Goal: Information Seeking & Learning: Learn about a topic

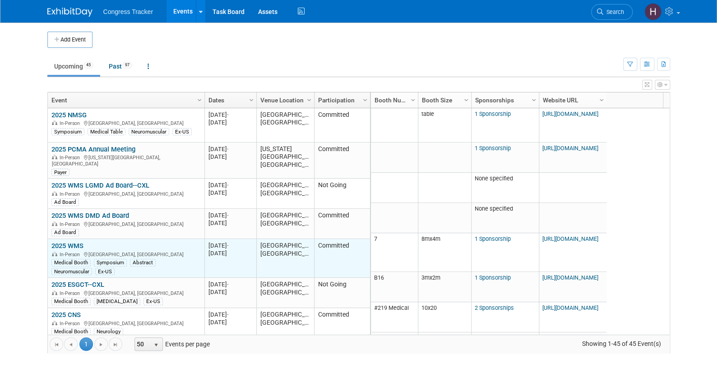
click at [82, 242] on link "2025 WMS" at bounding box center [67, 246] width 32 height 8
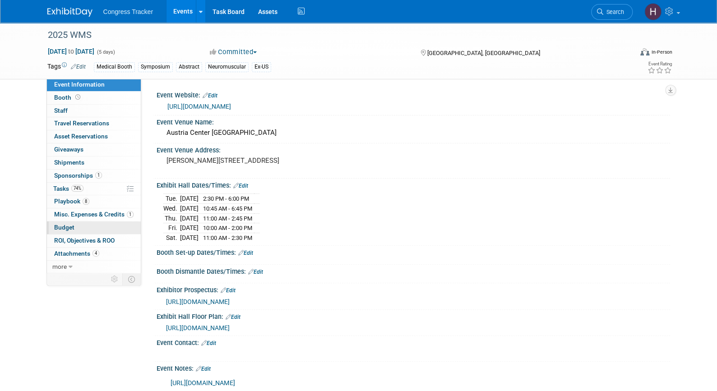
click at [75, 226] on link "Budget" at bounding box center [94, 228] width 94 height 13
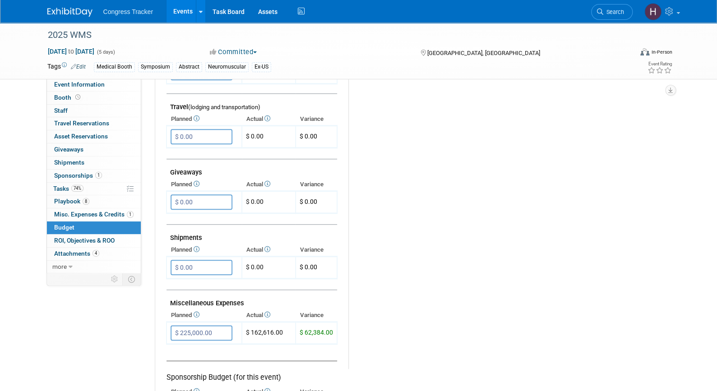
scroll to position [364, 0]
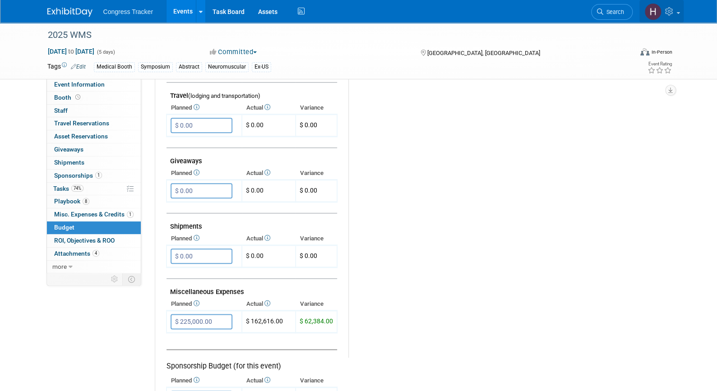
click at [678, 13] on span at bounding box center [678, 13] width 4 height 2
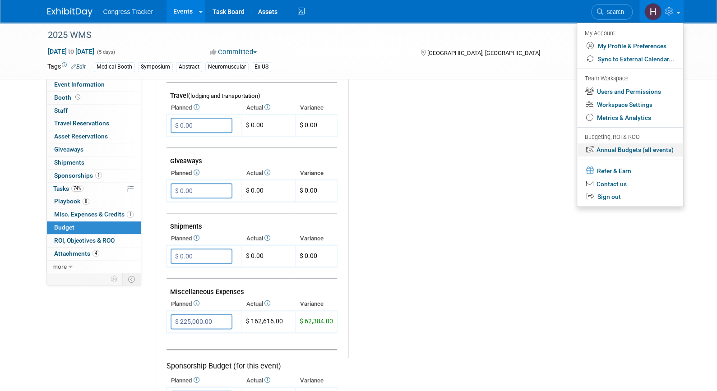
click at [640, 151] on link "Annual Budgets (all events)" at bounding box center [630, 149] width 106 height 13
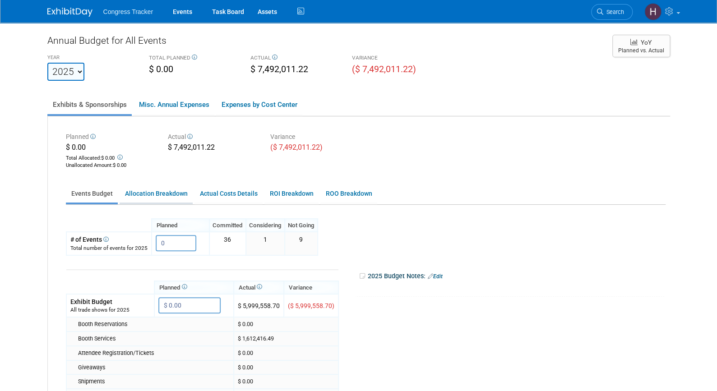
click at [165, 196] on link "Allocation Breakdown" at bounding box center [156, 194] width 73 height 18
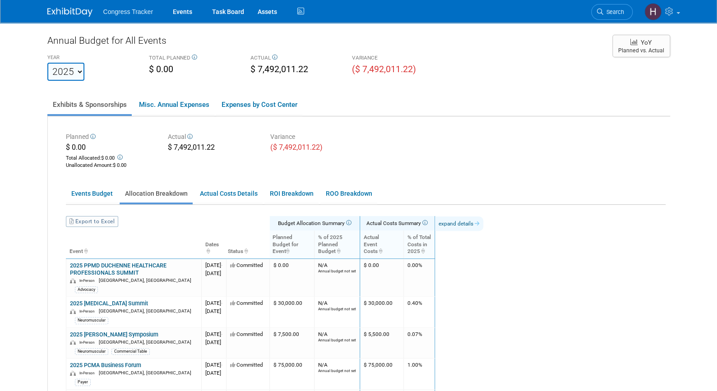
click at [483, 223] on link "expand details" at bounding box center [459, 224] width 48 height 14
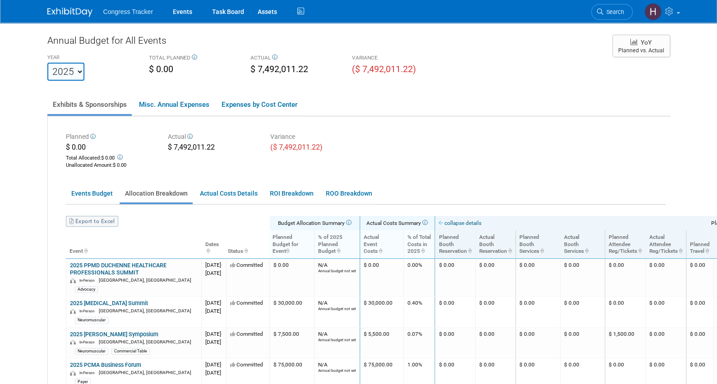
click at [93, 221] on link "Export to Excel" at bounding box center [92, 221] width 52 height 11
click at [69, 15] on img at bounding box center [69, 12] width 45 height 9
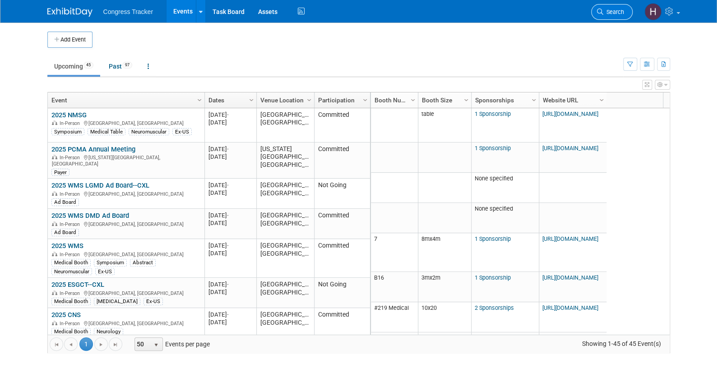
click at [611, 12] on span "Search" at bounding box center [613, 12] width 21 height 7
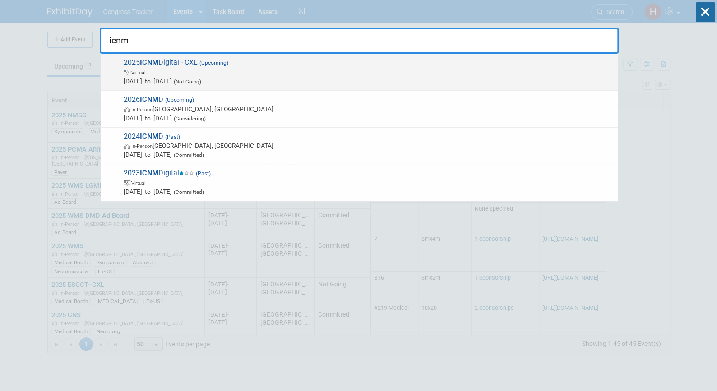
type input "icnm"
click at [265, 68] on span "Virtual" at bounding box center [368, 72] width 489 height 9
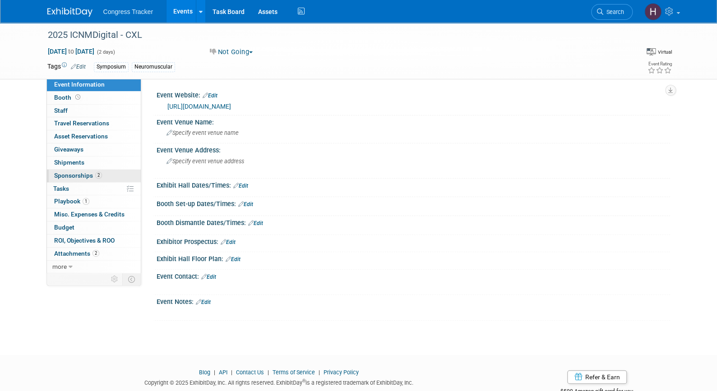
click at [85, 177] on span "Sponsorships 2" at bounding box center [78, 175] width 48 height 7
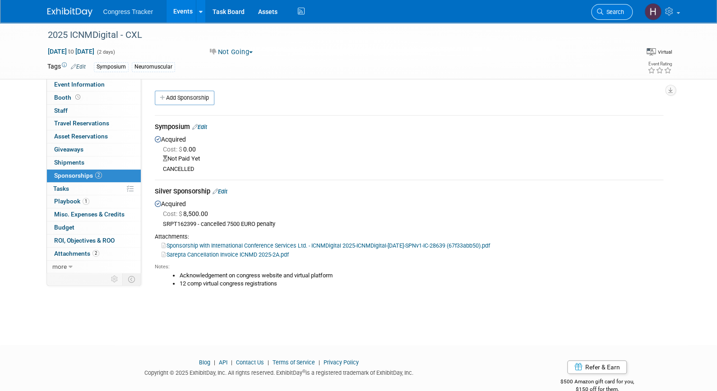
click at [616, 9] on span "Search" at bounding box center [613, 12] width 21 height 7
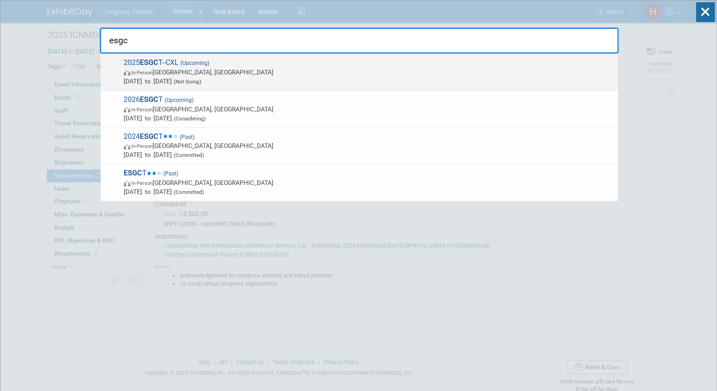
type input "esgc"
click at [421, 73] on span "In-Person Sevilla, Spain" at bounding box center [368, 72] width 489 height 9
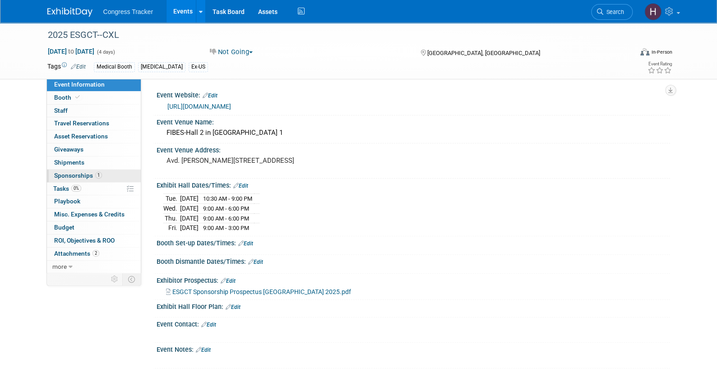
click at [76, 175] on span "Sponsorships 1" at bounding box center [78, 175] width 48 height 7
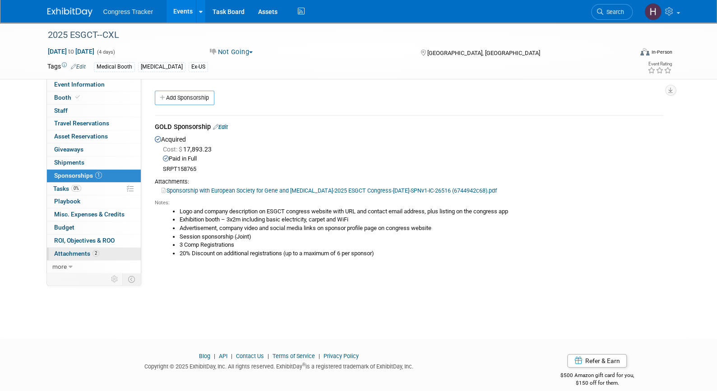
click at [77, 250] on span "Attachments 2" at bounding box center [76, 253] width 45 height 7
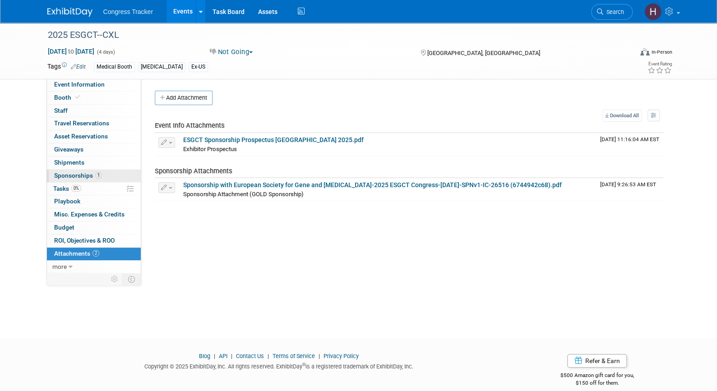
click at [75, 180] on link "1 Sponsorships 1" at bounding box center [94, 176] width 94 height 13
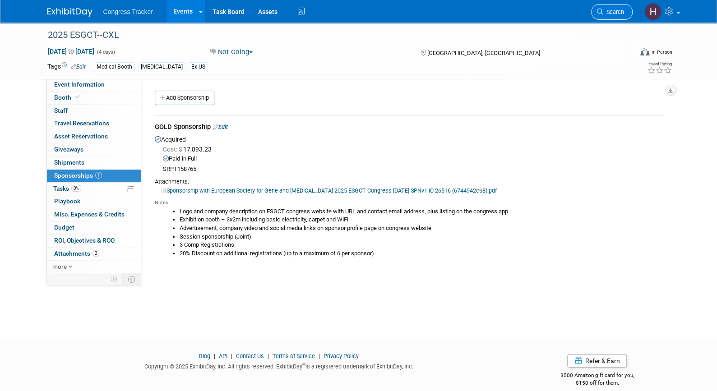
click at [602, 9] on icon at bounding box center [600, 12] width 6 height 6
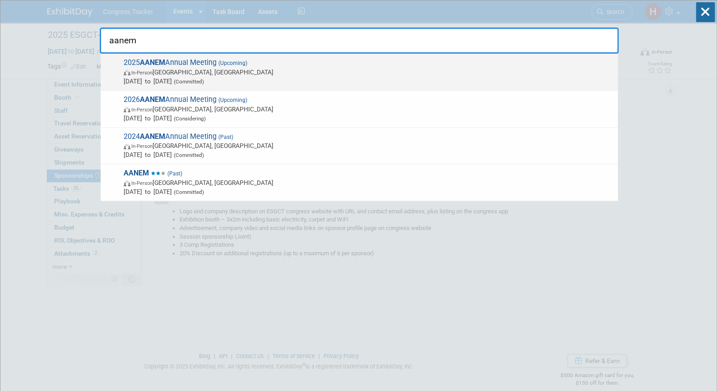
type input "aanem"
click at [148, 81] on span "Oct 29, 2025 to Nov 1, 2025 (Committed)" at bounding box center [368, 81] width 489 height 9
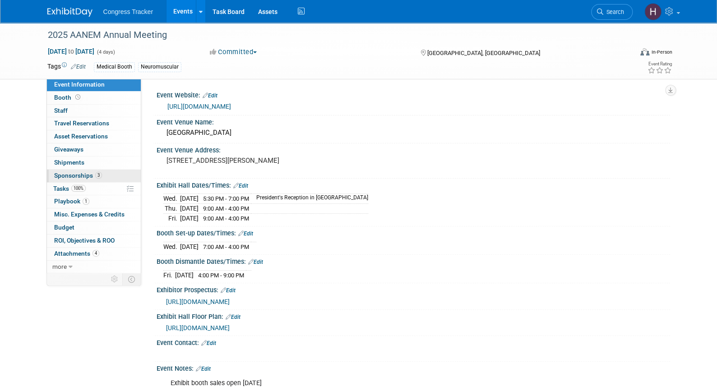
click at [65, 175] on span "Sponsorships 3" at bounding box center [78, 175] width 48 height 7
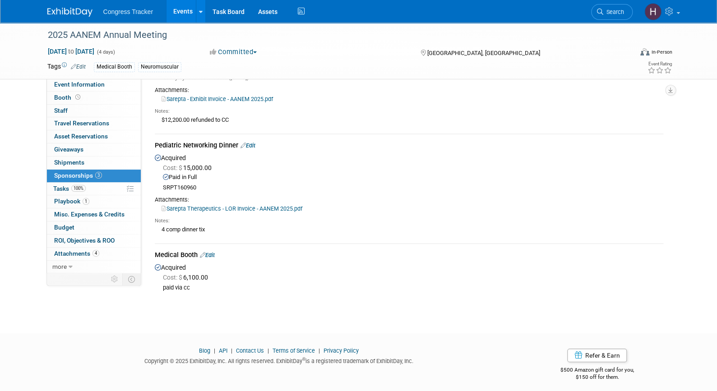
scroll to position [70, 0]
click at [82, 252] on span "Attachments 4" at bounding box center [76, 253] width 45 height 7
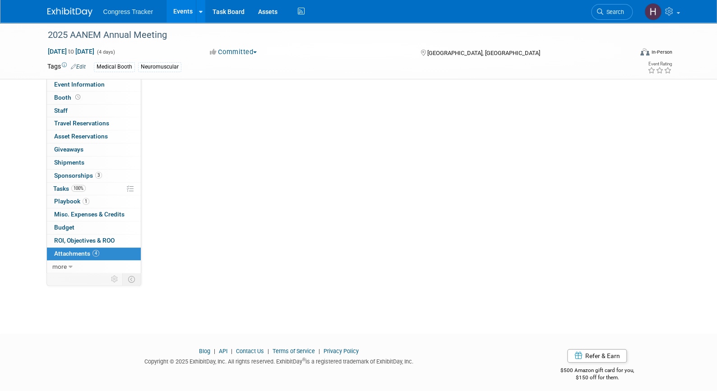
scroll to position [0, 0]
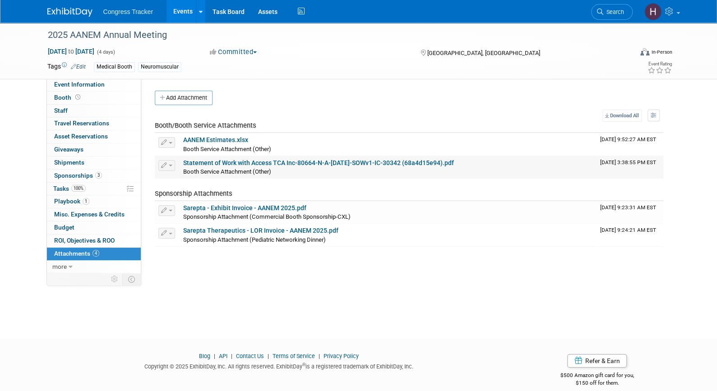
click at [224, 162] on link "Statement of Work with Access TCA Inc-80664-N-A-[DATE]-SOWv1-IC-30342 (68a4d15e…" at bounding box center [318, 162] width 271 height 7
click at [623, 14] on span "Search" at bounding box center [613, 12] width 21 height 7
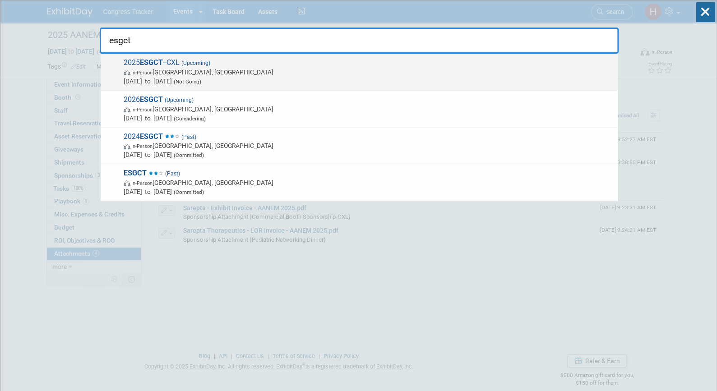
type input "esgct"
click at [137, 77] on span "Oct 7, 2025 to Oct 10, 2025 (Not Going)" at bounding box center [368, 81] width 489 height 9
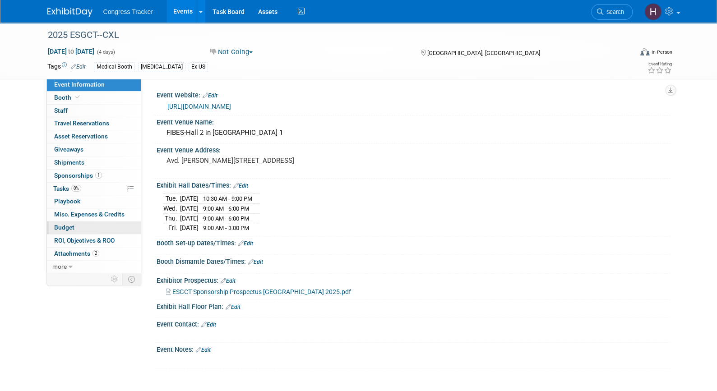
click at [79, 233] on link "Budget" at bounding box center [94, 228] width 94 height 13
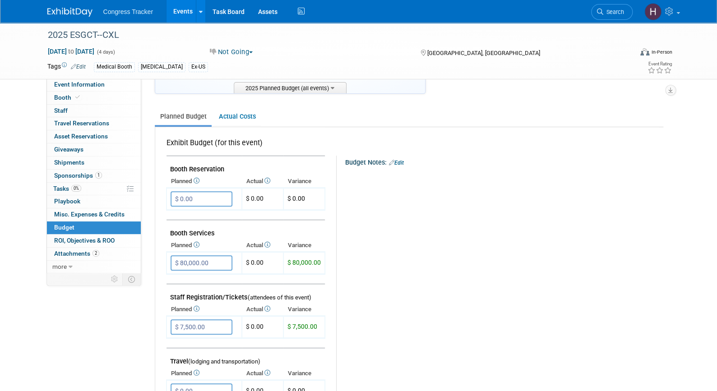
scroll to position [97, 0]
click at [615, 12] on span "Search" at bounding box center [613, 12] width 21 height 7
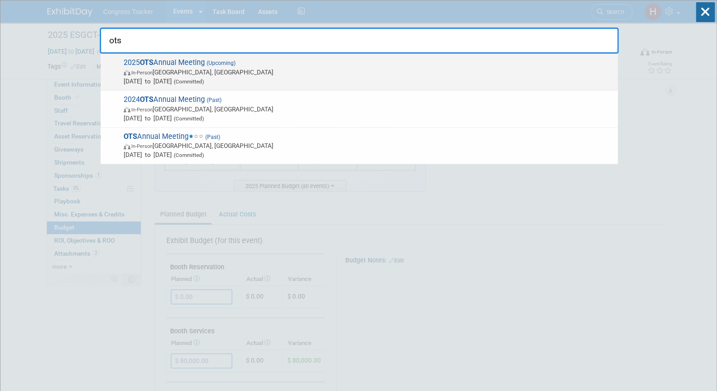
type input "ots"
click at [212, 69] on span "In-Person Budapest, Hungary" at bounding box center [368, 72] width 489 height 9
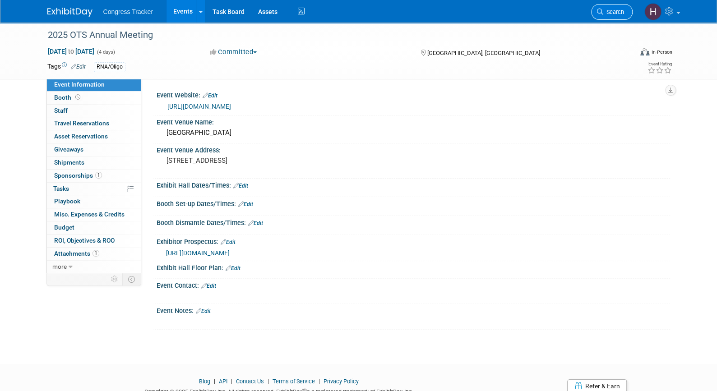
click at [608, 19] on link "Search" at bounding box center [612, 12] width 42 height 16
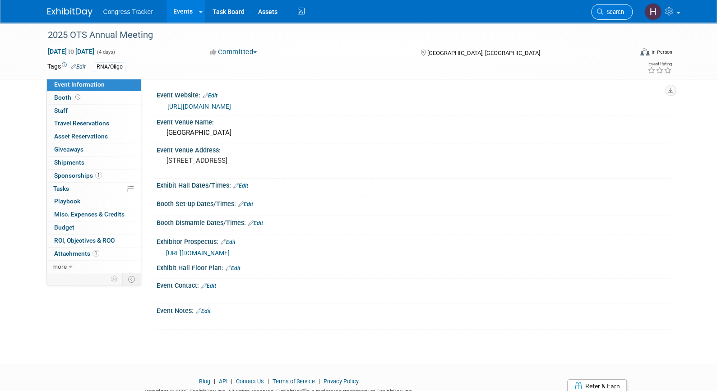
click at [612, 13] on span "Search" at bounding box center [613, 12] width 21 height 7
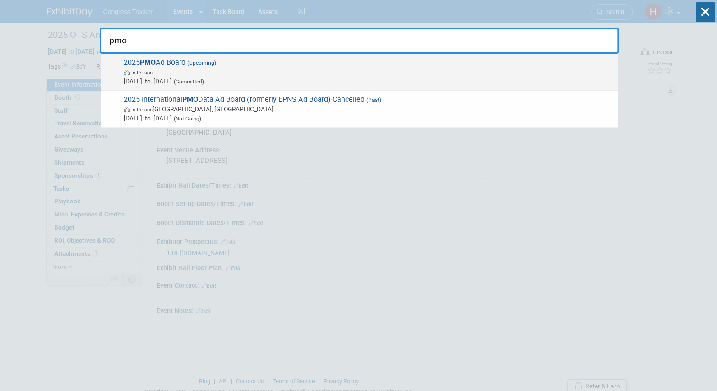
type input "pmo"
click at [283, 75] on span "In-Person" at bounding box center [368, 72] width 489 height 9
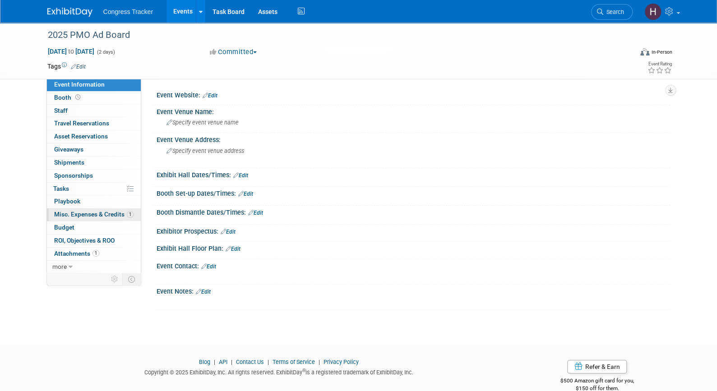
click at [82, 215] on span "Misc. Expenses & Credits 1" at bounding box center [93, 214] width 79 height 7
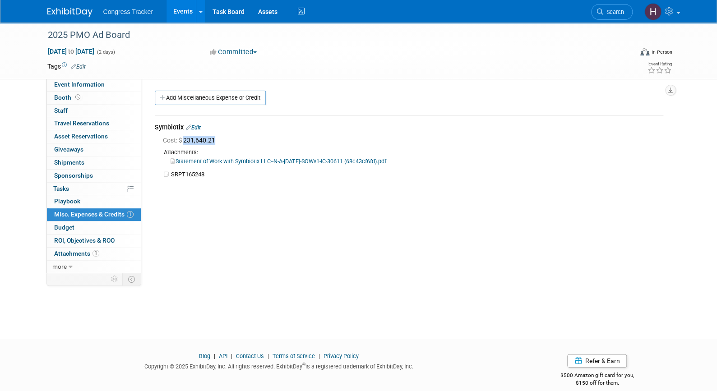
drag, startPoint x: 221, startPoint y: 139, endPoint x: 185, endPoint y: 141, distance: 36.6
click at [185, 141] on div "Cost: $ 231,640.21" at bounding box center [413, 140] width 500 height 9
copy span "231,640.21"
drag, startPoint x: 208, startPoint y: 175, endPoint x: 175, endPoint y: 170, distance: 33.7
click at [175, 171] on td "SRPT165248" at bounding box center [417, 175] width 492 height 8
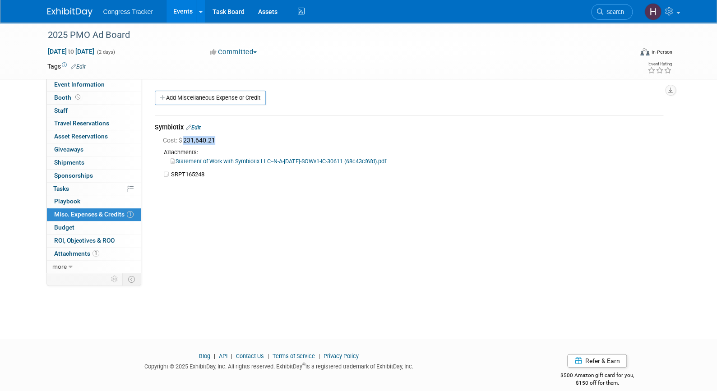
copy div "SRPT165248"
click at [175, 18] on link "Events" at bounding box center [182, 11] width 33 height 23
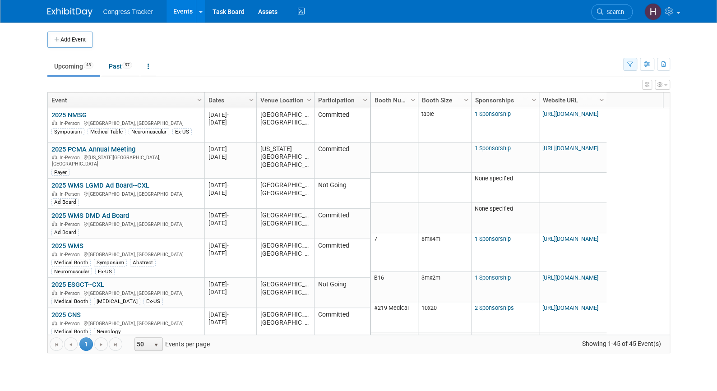
click at [628, 63] on icon "button" at bounding box center [630, 65] width 6 height 6
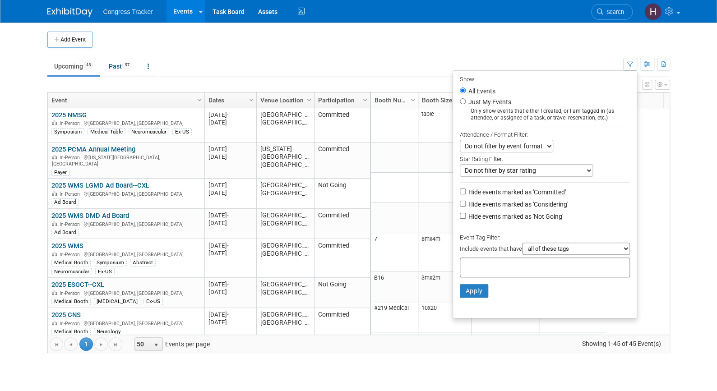
click at [540, 252] on select "all of these tags any one of these tags only and exactly these specific tags" at bounding box center [576, 249] width 108 height 12
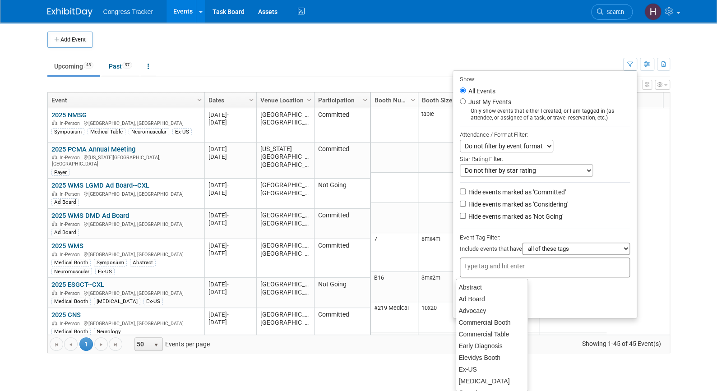
click at [488, 265] on input "text" at bounding box center [500, 266] width 72 height 9
click at [466, 298] on div "Ad Board" at bounding box center [492, 299] width 72 height 13
type input "Ad Board"
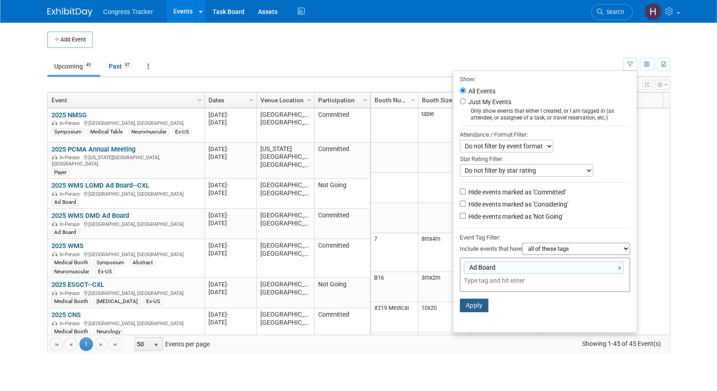
click at [465, 306] on button "Apply" at bounding box center [474, 306] width 29 height 14
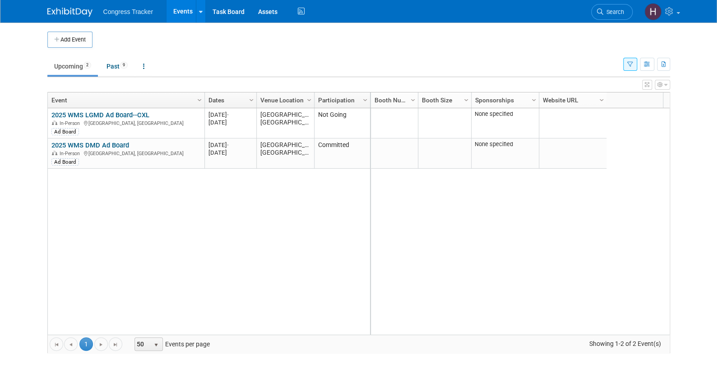
click at [631, 65] on icon "button" at bounding box center [630, 65] width 6 height 6
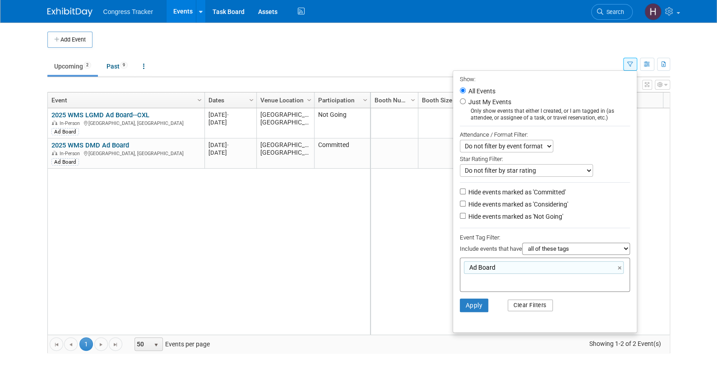
click at [538, 308] on button "Clear Filters" at bounding box center [530, 306] width 45 height 12
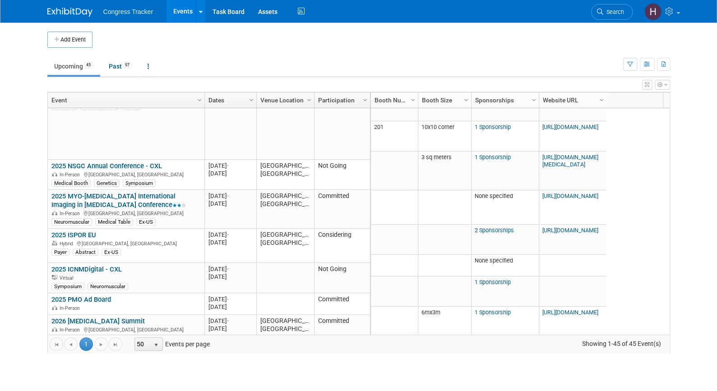
scroll to position [420, 0]
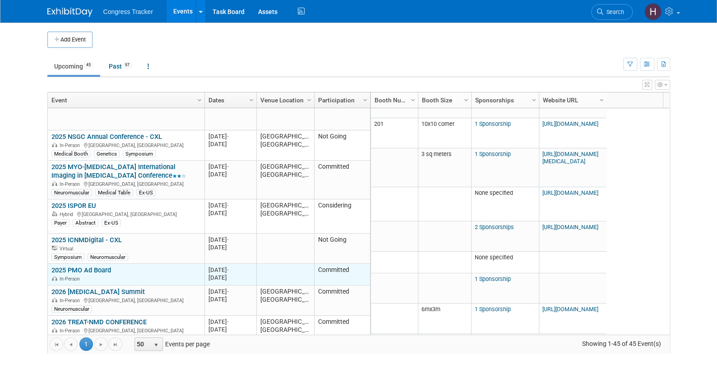
click at [100, 266] on link "2025 PMO Ad Board" at bounding box center [81, 270] width 60 height 8
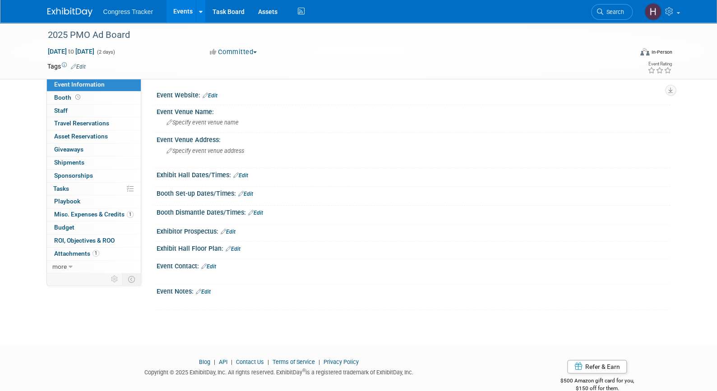
click at [77, 64] on link "Edit" at bounding box center [78, 67] width 15 height 6
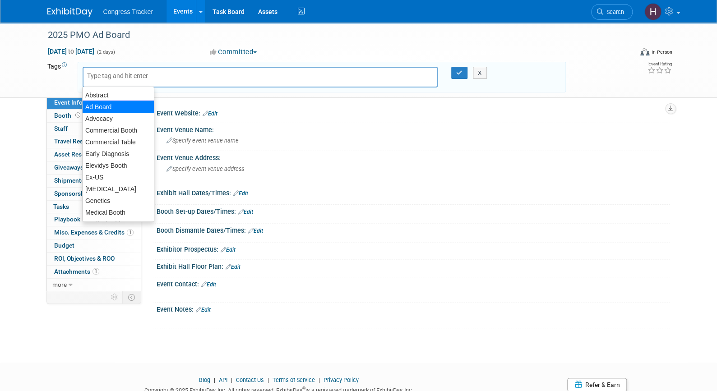
click at [98, 106] on div "Ad Board" at bounding box center [118, 107] width 72 height 13
type input "Ad Board"
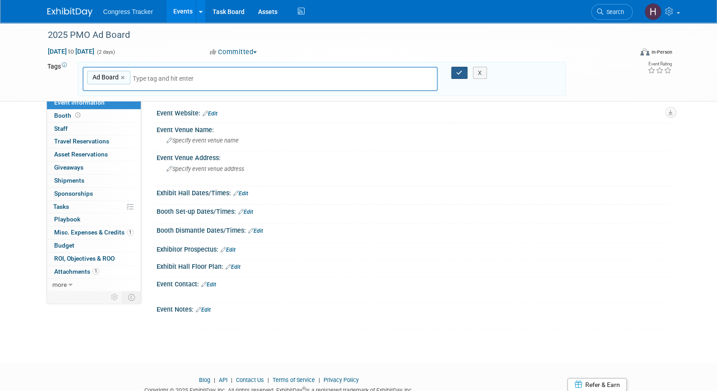
click at [459, 70] on icon "button" at bounding box center [459, 73] width 6 height 6
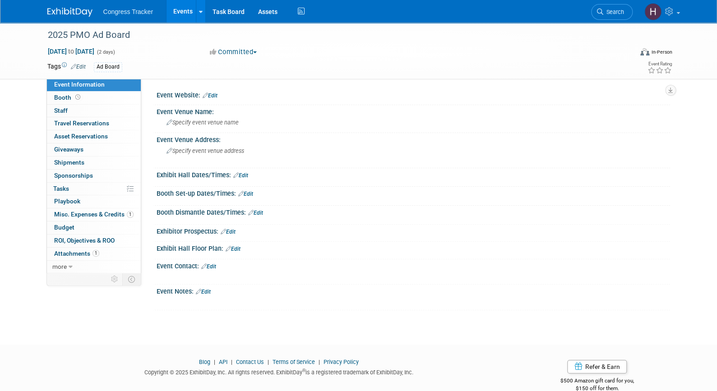
click at [185, 10] on link "Events" at bounding box center [182, 11] width 33 height 23
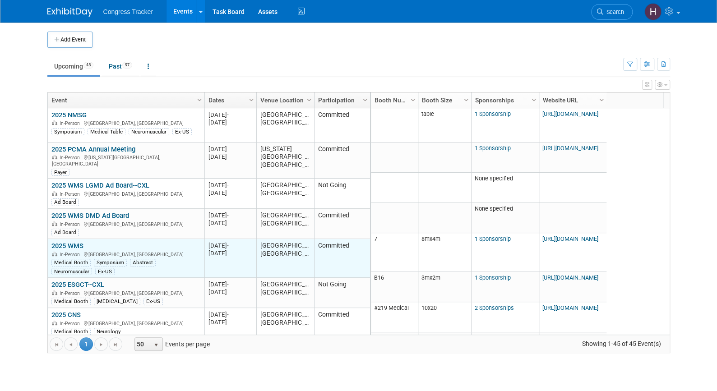
click at [75, 242] on link "2025 WMS" at bounding box center [67, 246] width 32 height 8
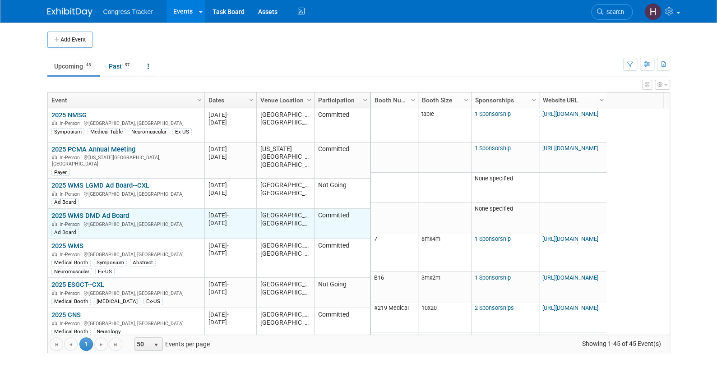
click at [91, 212] on link "2025 WMS DMD Ad Board" at bounding box center [90, 216] width 78 height 8
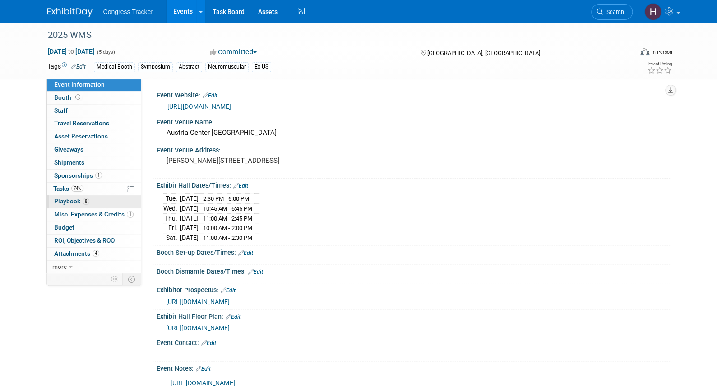
click at [75, 204] on span "Playbook 8" at bounding box center [71, 201] width 35 height 7
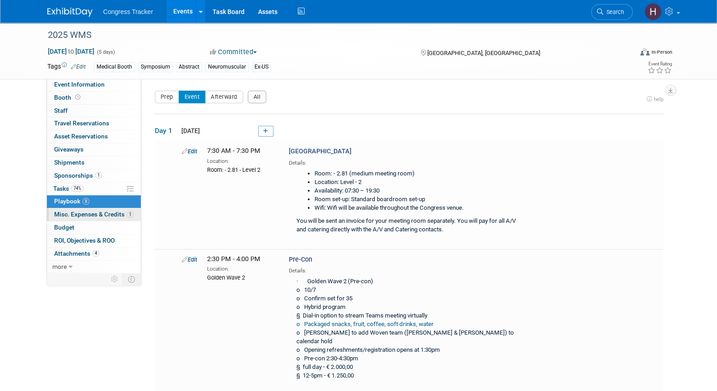
click at [80, 215] on span "Misc. Expenses & Credits 1" at bounding box center [93, 214] width 79 height 7
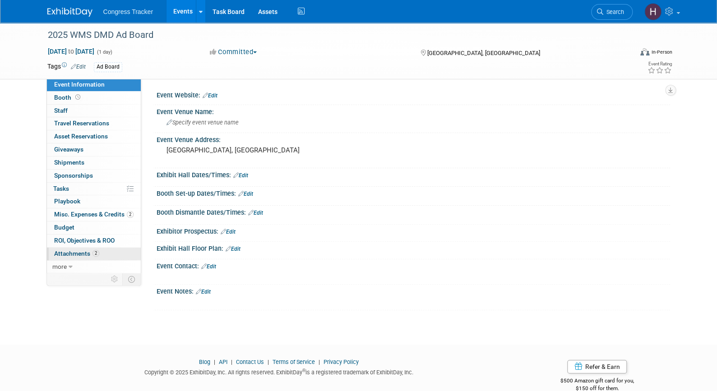
click at [80, 250] on span "Attachments 2" at bounding box center [76, 253] width 45 height 7
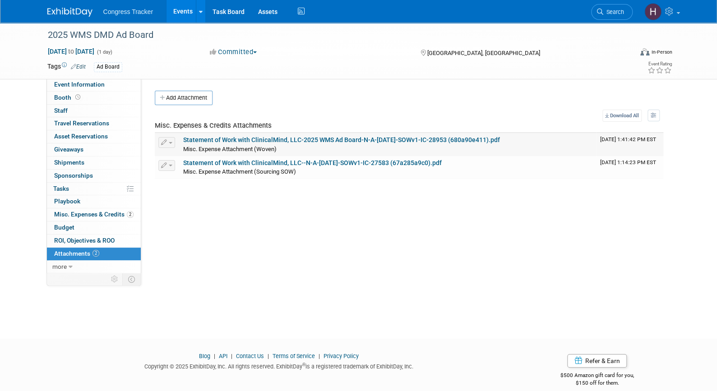
click at [420, 139] on link "Statement of Work with ClinicalMind, LLC-2025 WMS Ad Board-N-A-[DATE]-SOWv1-IC-…" at bounding box center [341, 139] width 317 height 7
